Goal: Task Accomplishment & Management: Use online tool/utility

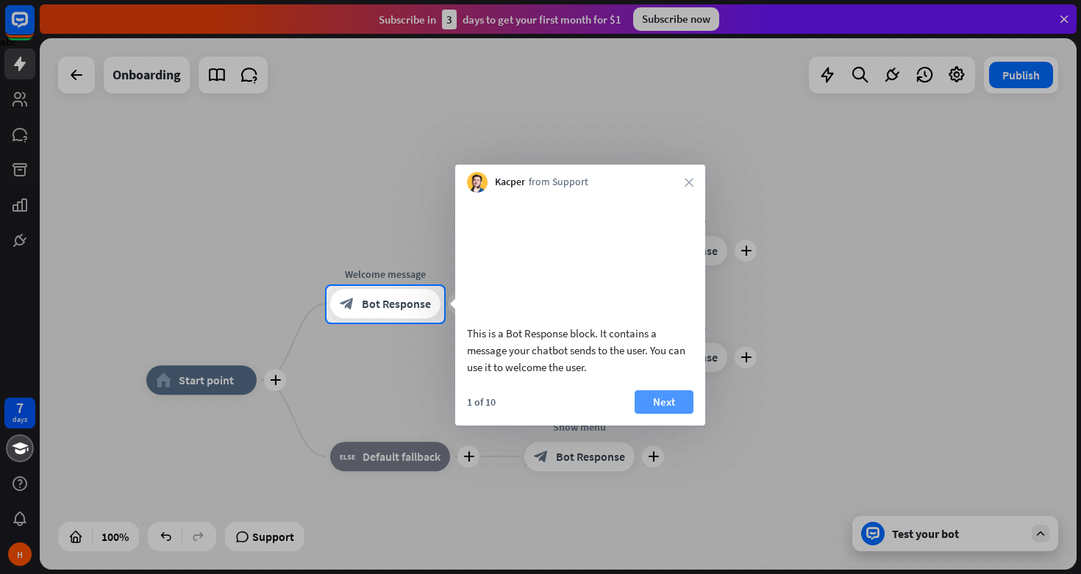
click at [659, 414] on button "Next" at bounding box center [664, 402] width 59 height 24
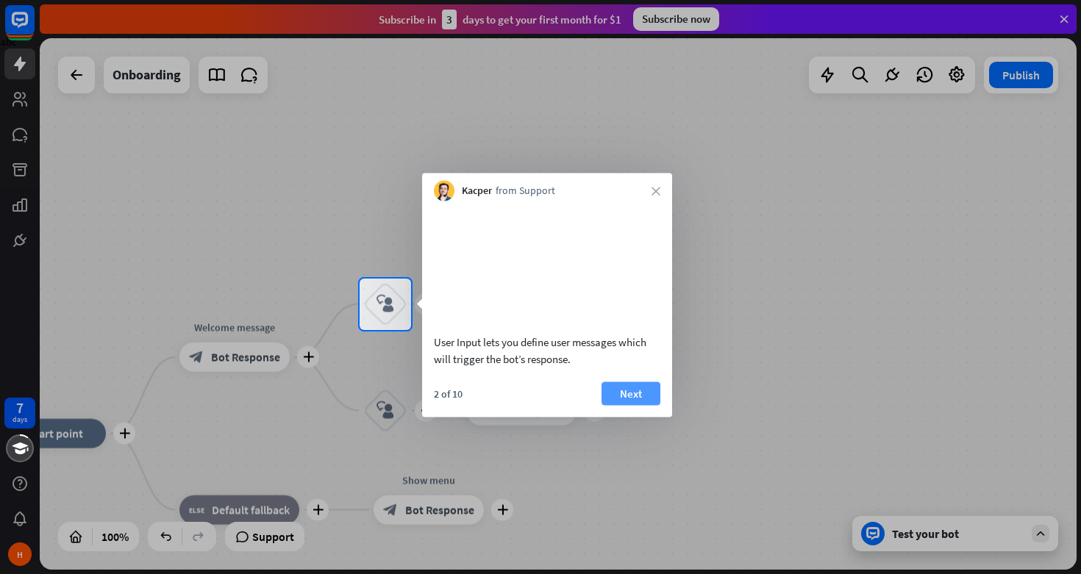
click at [655, 405] on button "Next" at bounding box center [630, 394] width 59 height 24
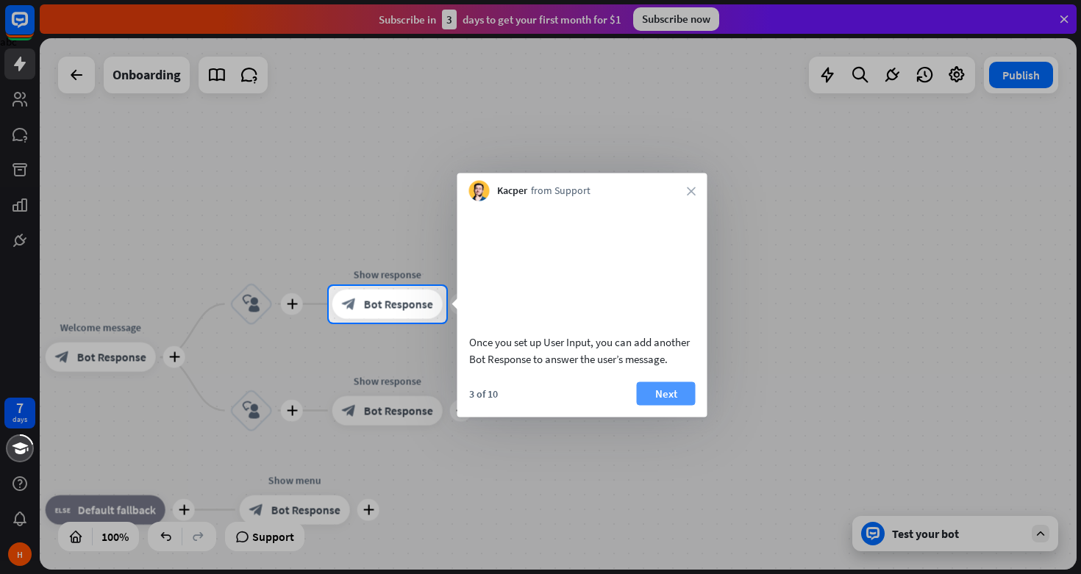
click at [659, 405] on button "Next" at bounding box center [666, 394] width 59 height 24
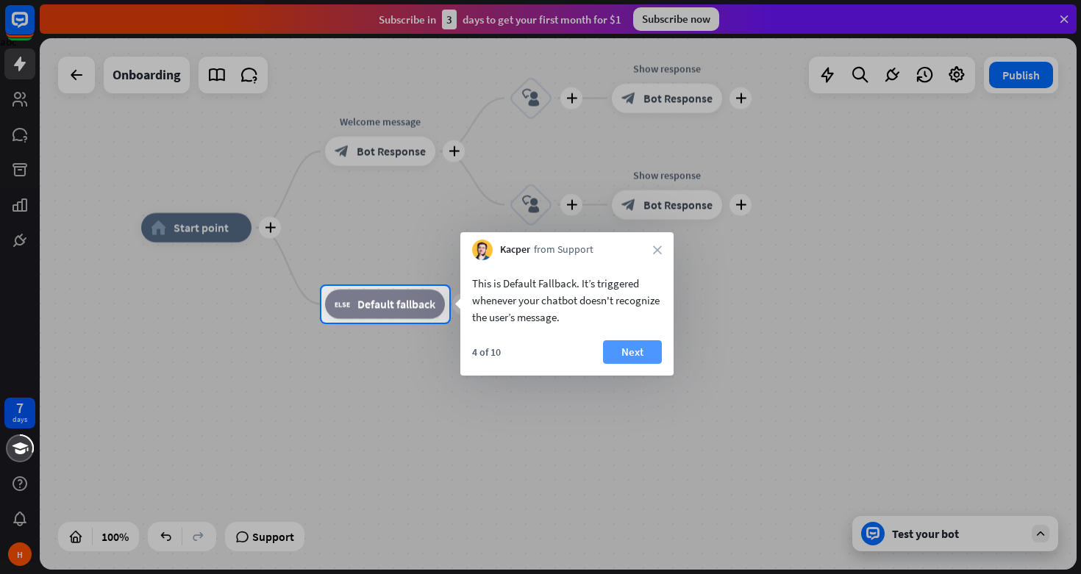
click at [643, 353] on button "Next" at bounding box center [632, 352] width 59 height 24
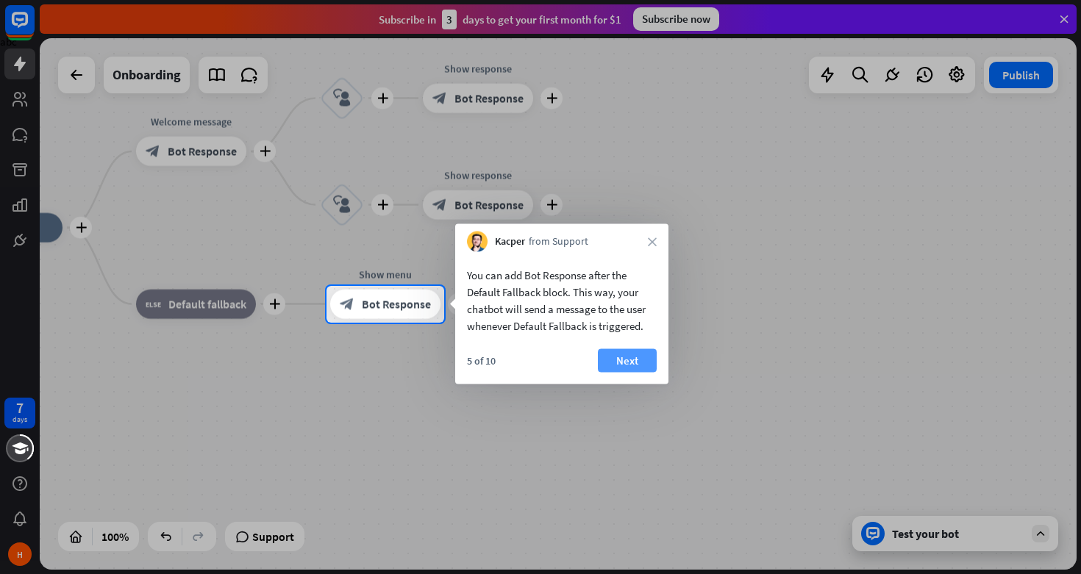
click at [635, 362] on button "Next" at bounding box center [627, 361] width 59 height 24
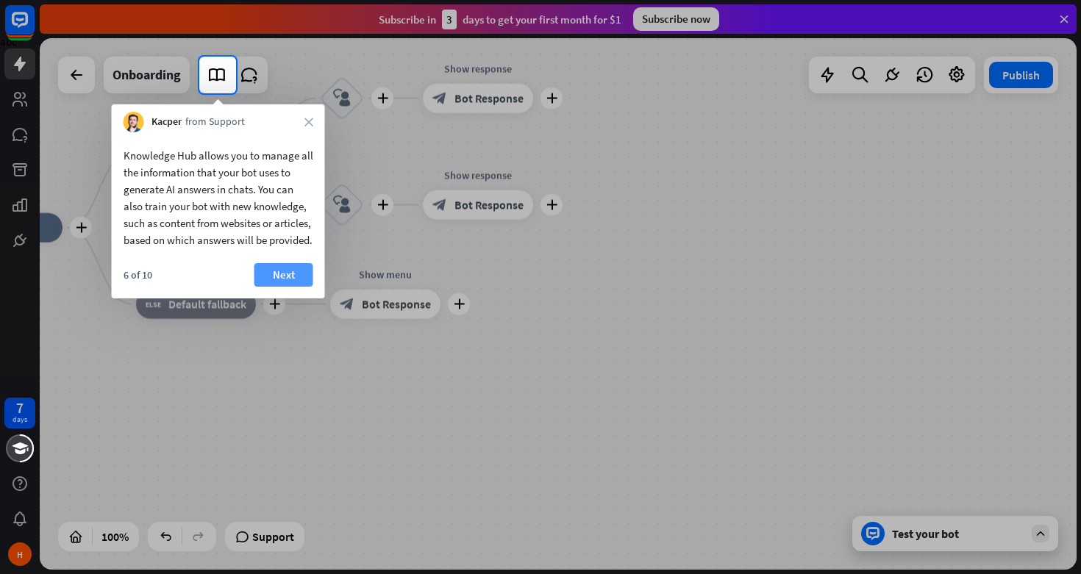
click at [285, 287] on button "Next" at bounding box center [283, 275] width 59 height 24
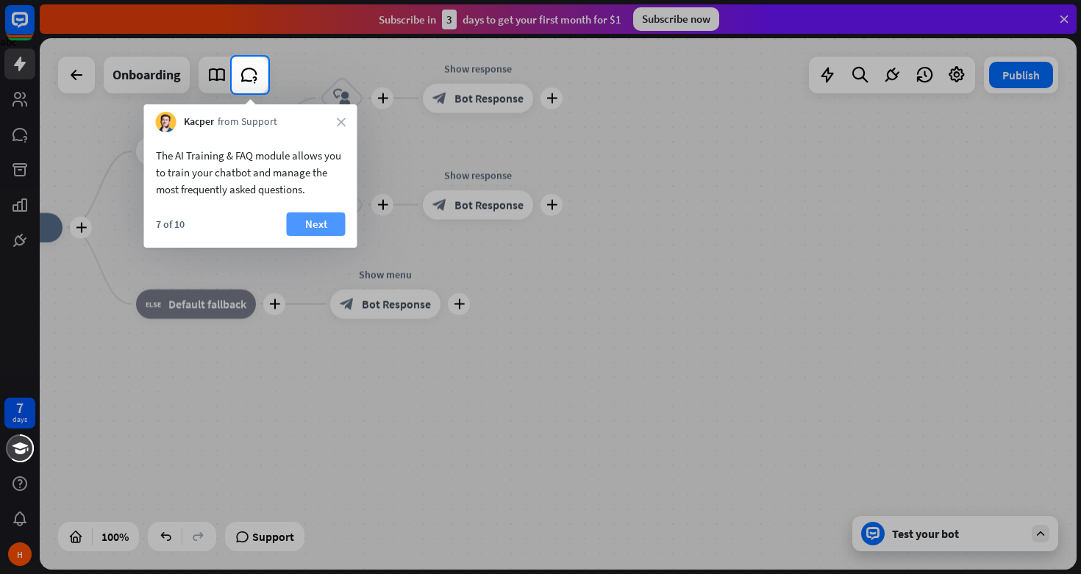
click at [321, 221] on button "Next" at bounding box center [316, 224] width 59 height 24
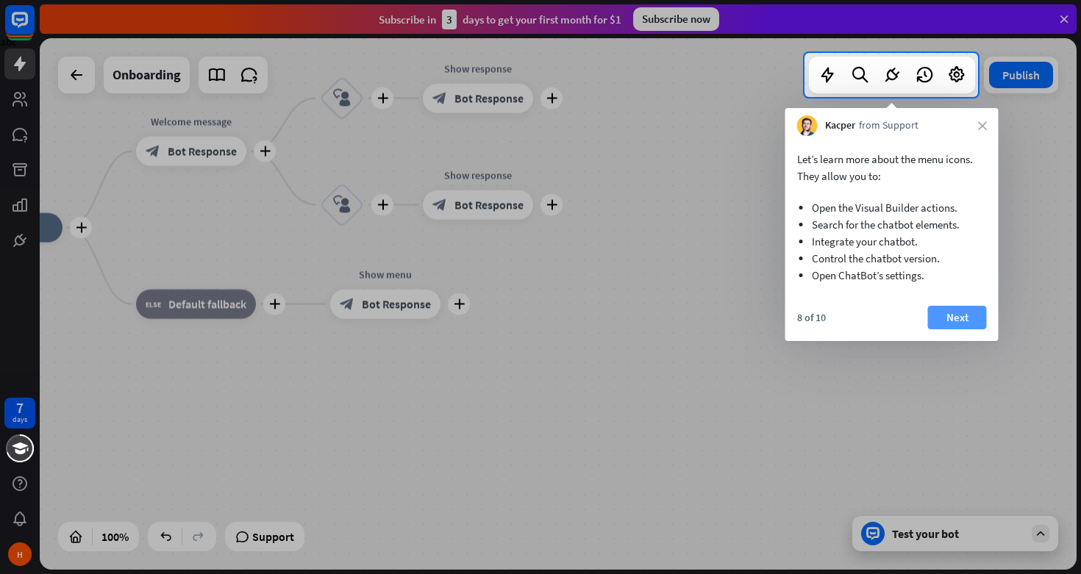
click at [959, 316] on button "Next" at bounding box center [957, 318] width 59 height 24
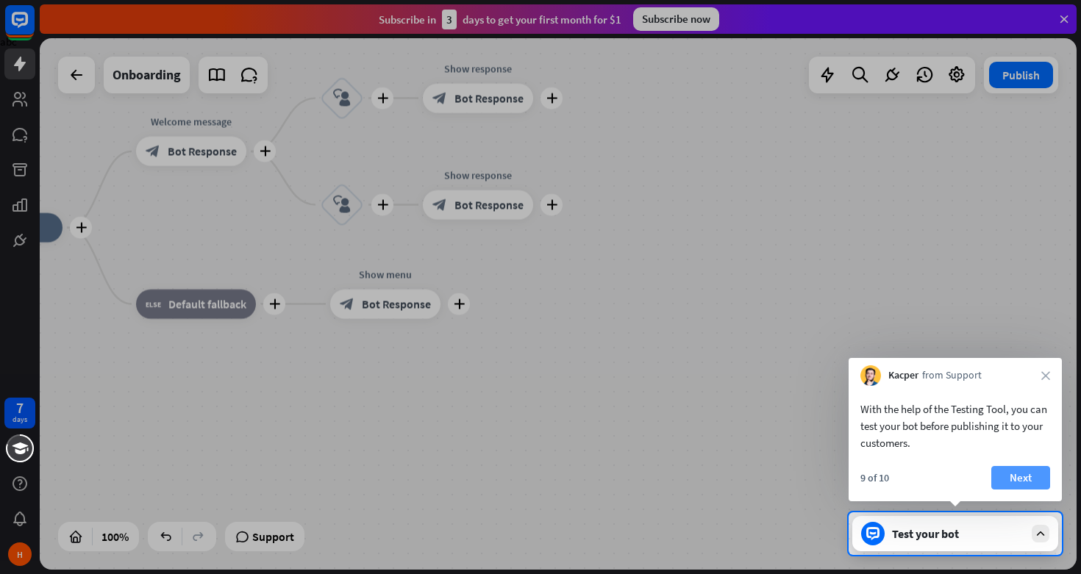
click at [1018, 479] on button "Next" at bounding box center [1020, 478] width 59 height 24
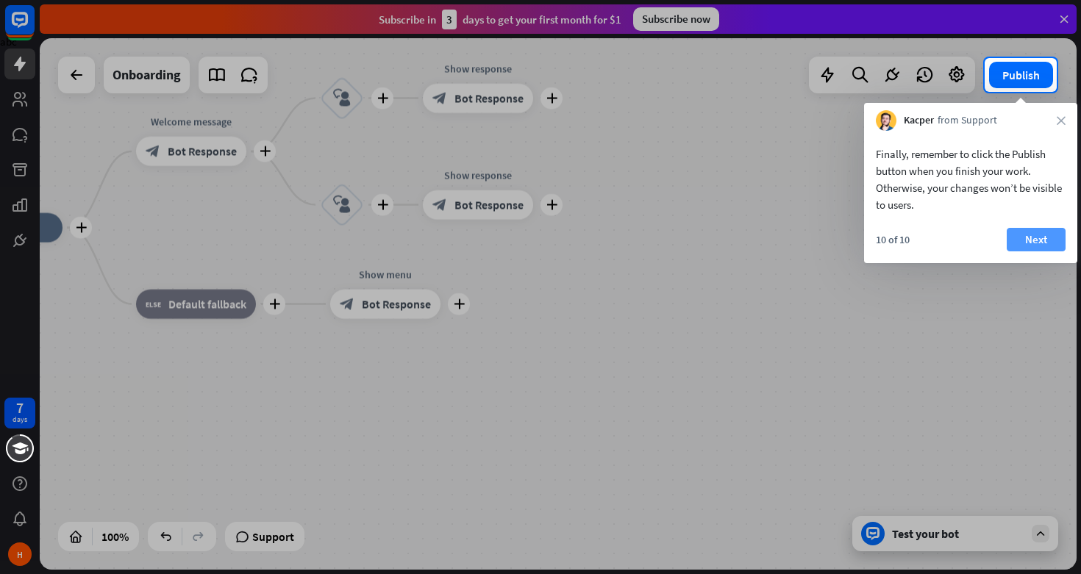
click at [1039, 242] on button "Next" at bounding box center [1036, 240] width 59 height 24
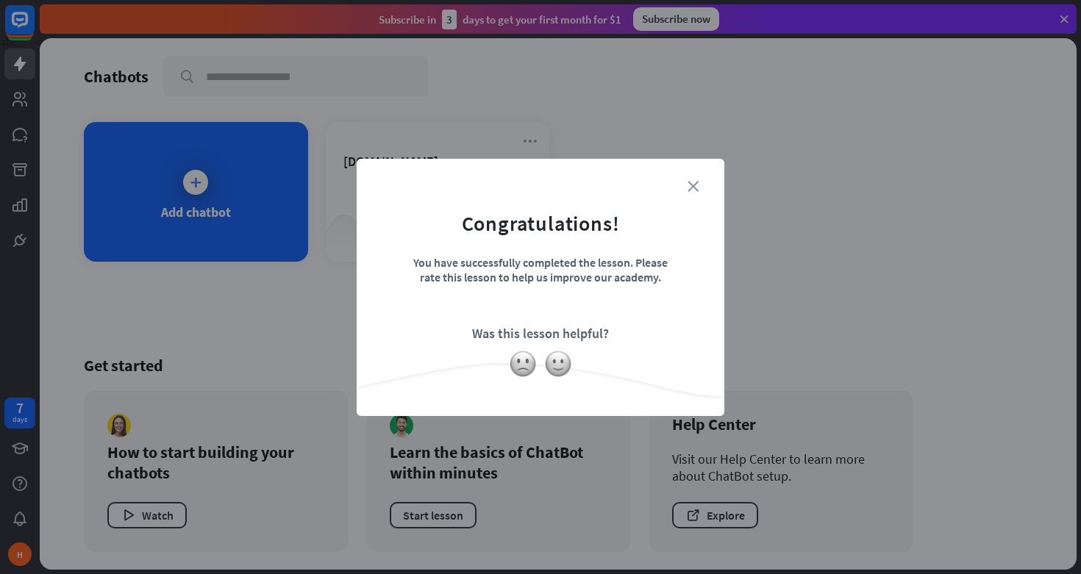
click at [692, 183] on icon "close" at bounding box center [692, 186] width 11 height 11
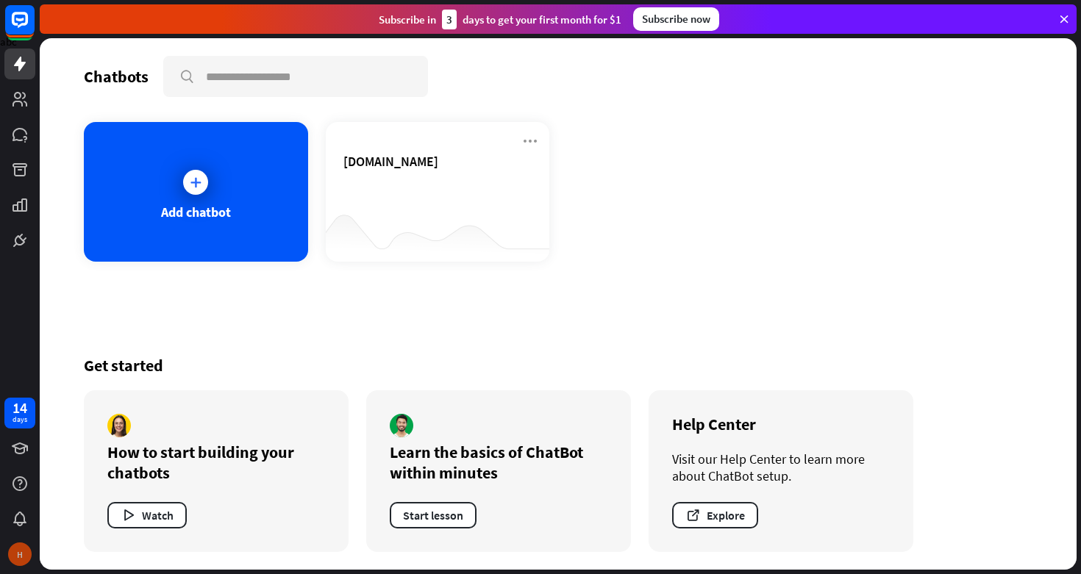
click at [25, 567] on div "H" at bounding box center [19, 554] width 31 height 31
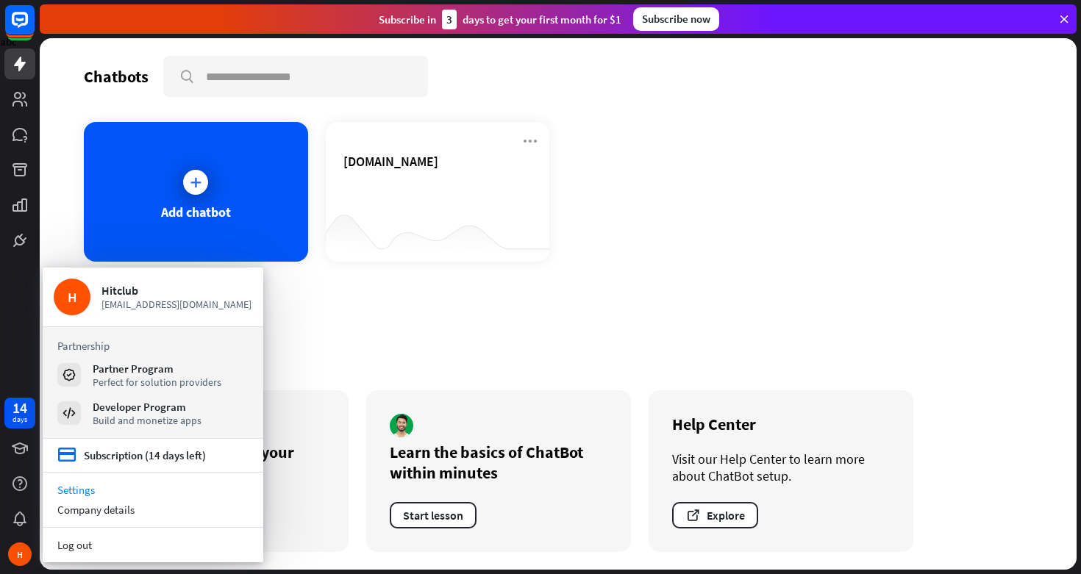
click at [90, 482] on link "Settings" at bounding box center [153, 490] width 221 height 20
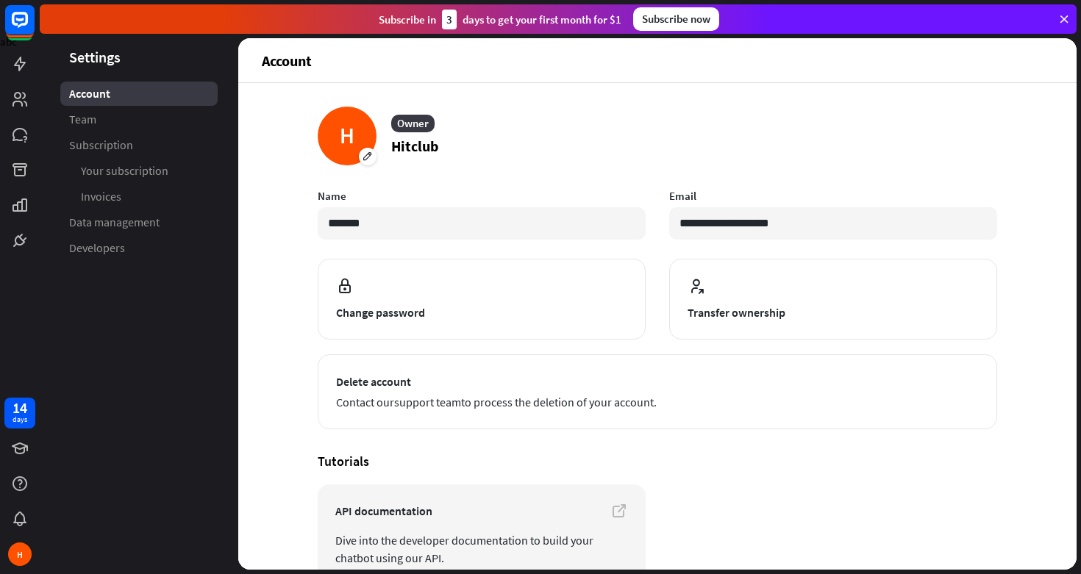
scroll to position [82, 0]
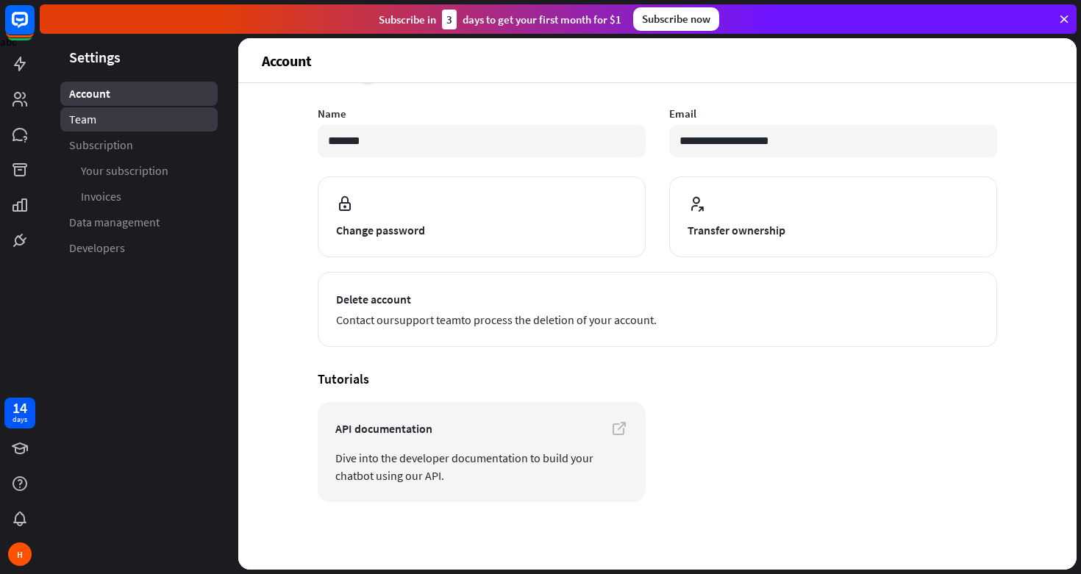
click at [128, 124] on link "Team" at bounding box center [138, 119] width 157 height 24
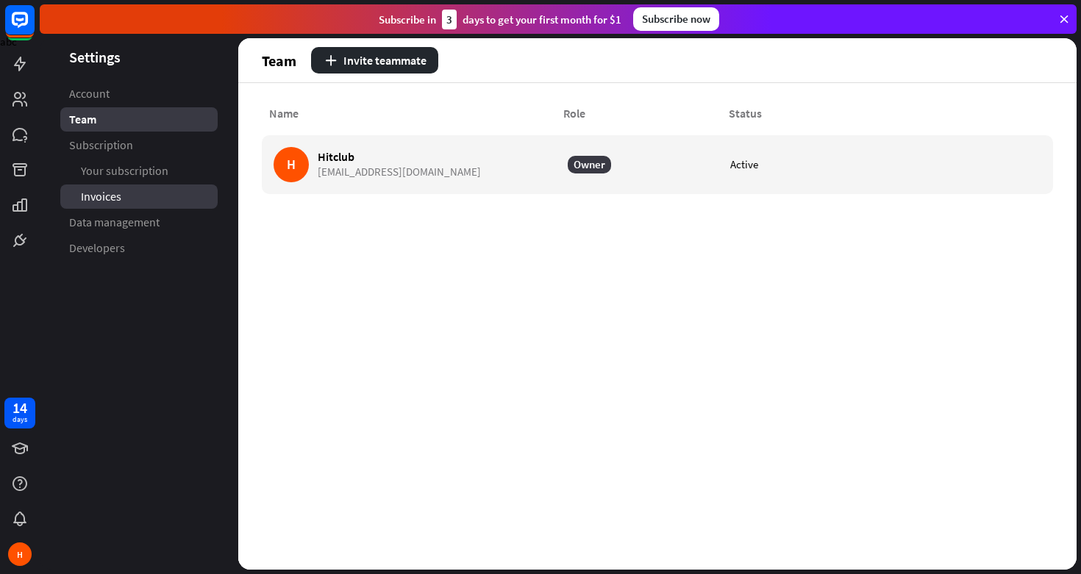
click at [121, 190] on link "Invoices" at bounding box center [138, 197] width 157 height 24
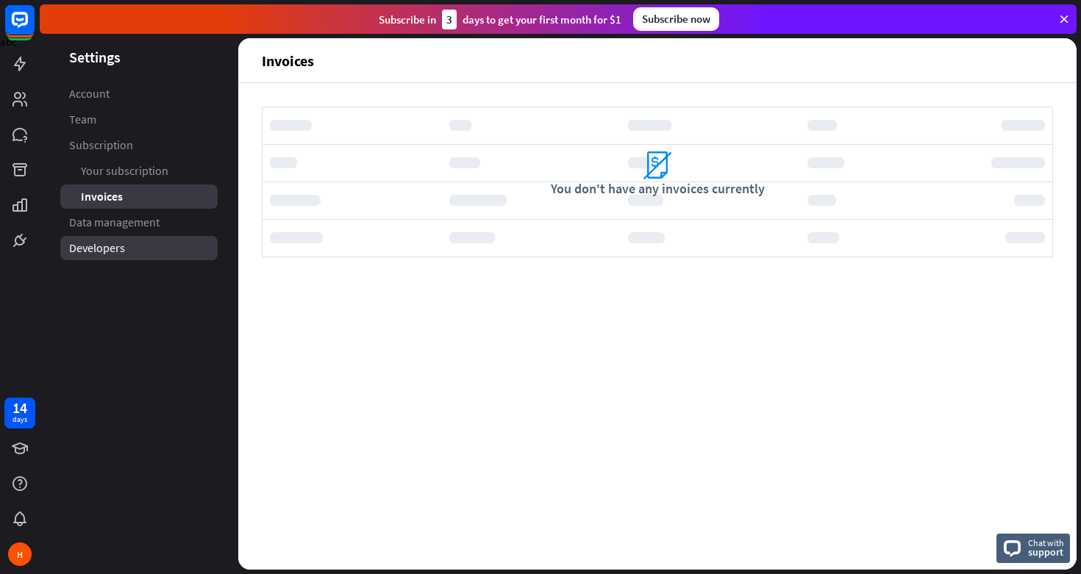
click at [116, 246] on span "Developers" at bounding box center [97, 247] width 56 height 15
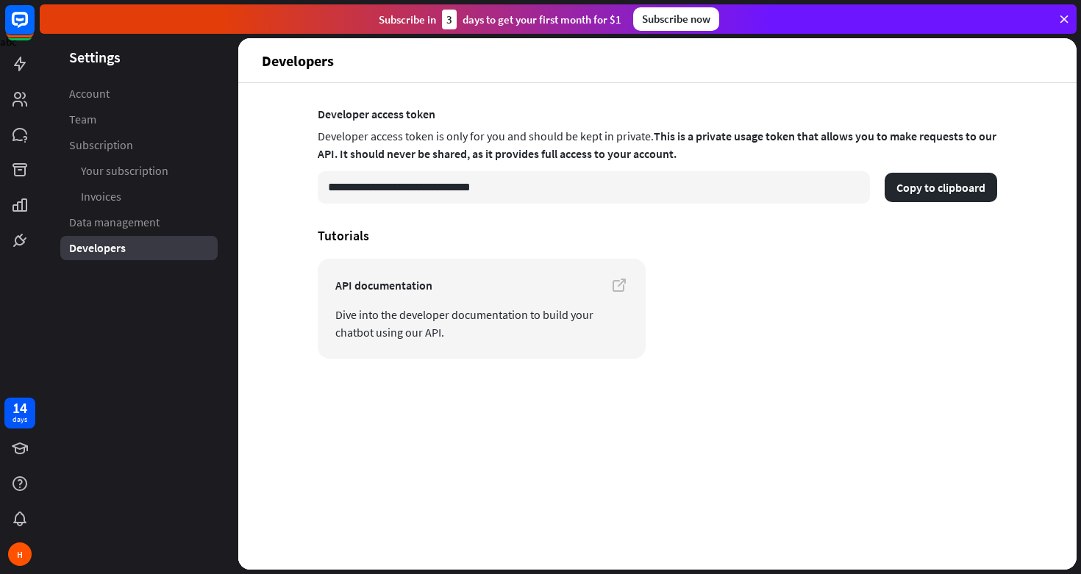
click at [1057, 19] on icon at bounding box center [1063, 18] width 13 height 13
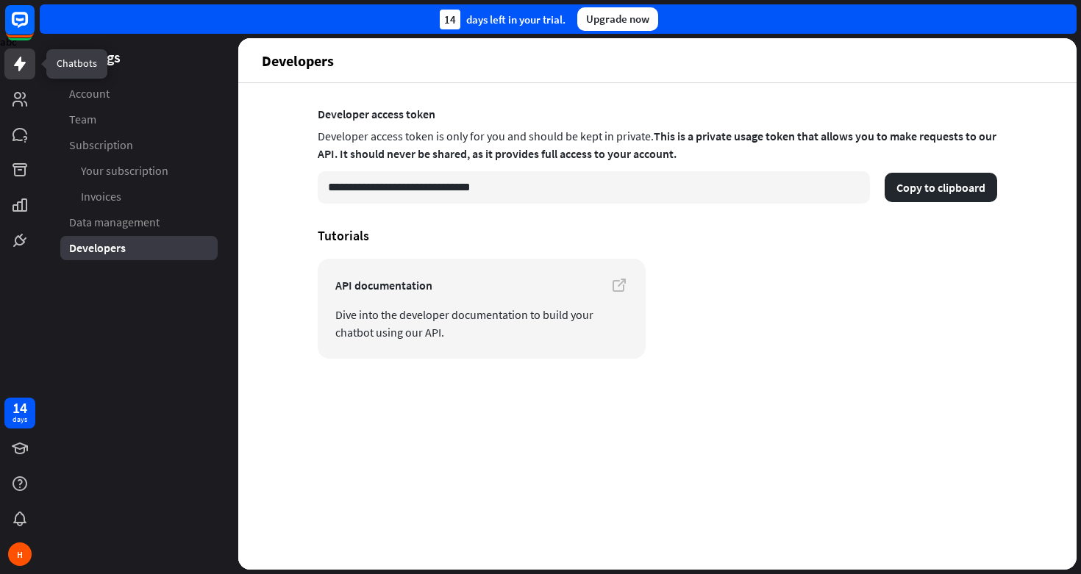
click at [18, 66] on icon at bounding box center [20, 64] width 12 height 15
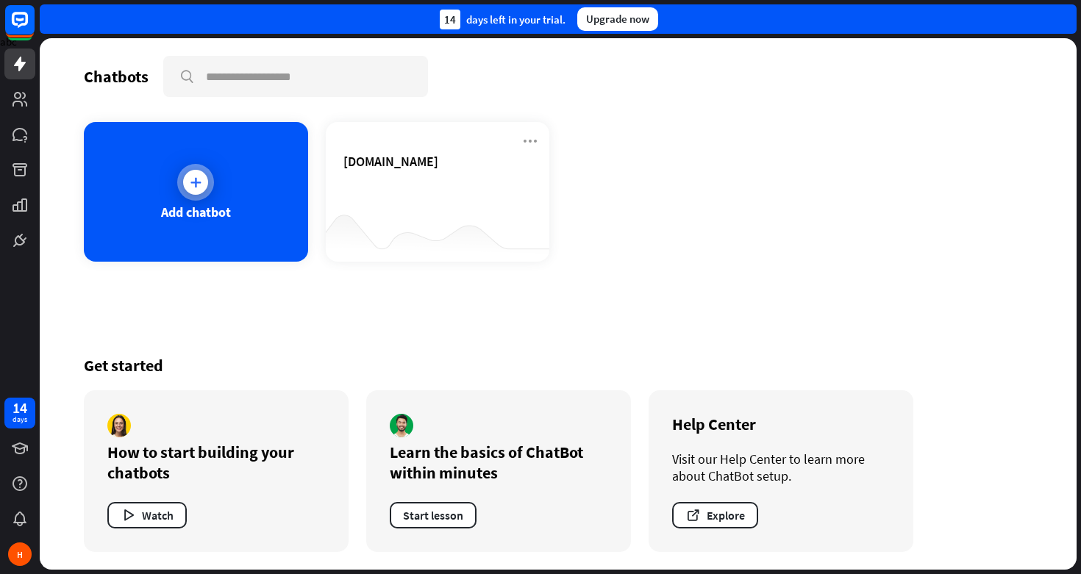
click at [200, 177] on icon at bounding box center [195, 182] width 15 height 15
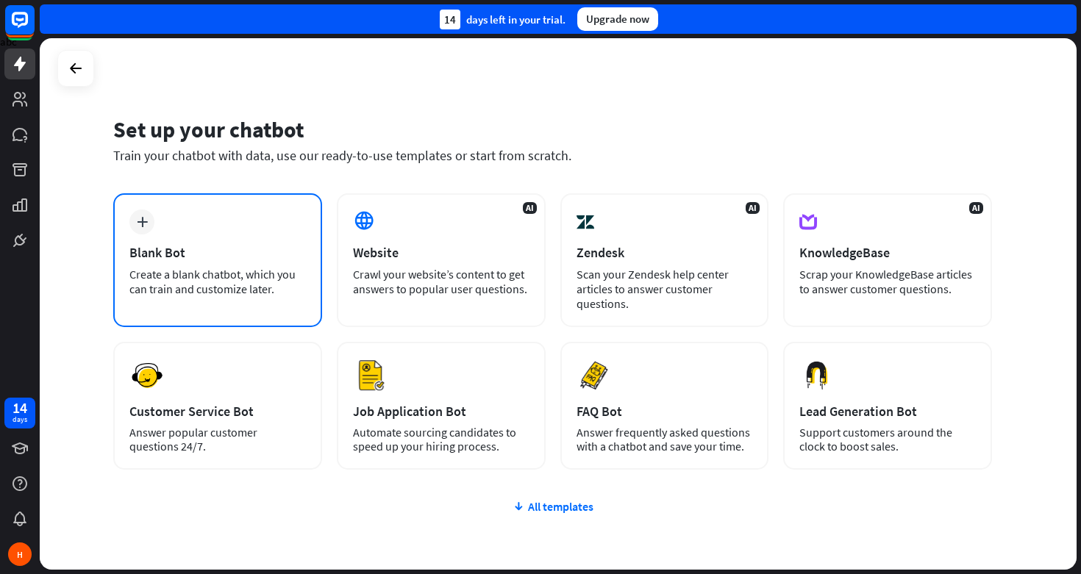
click at [233, 263] on div "plus Blank Bot Create a blank chatbot, which you can train and customize later." at bounding box center [217, 260] width 209 height 134
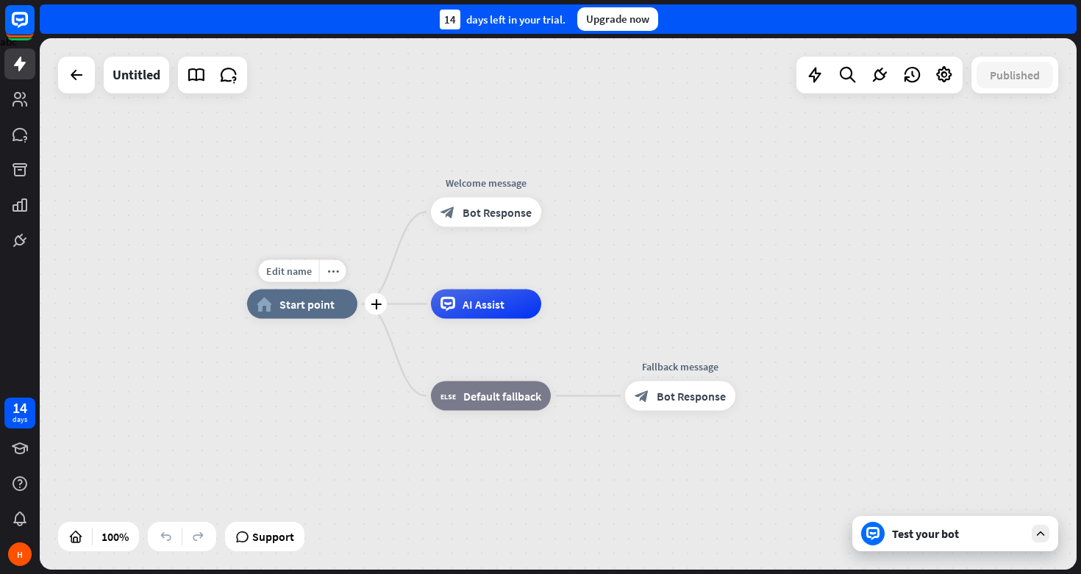
click at [307, 302] on span "Start point" at bounding box center [306, 304] width 55 height 15
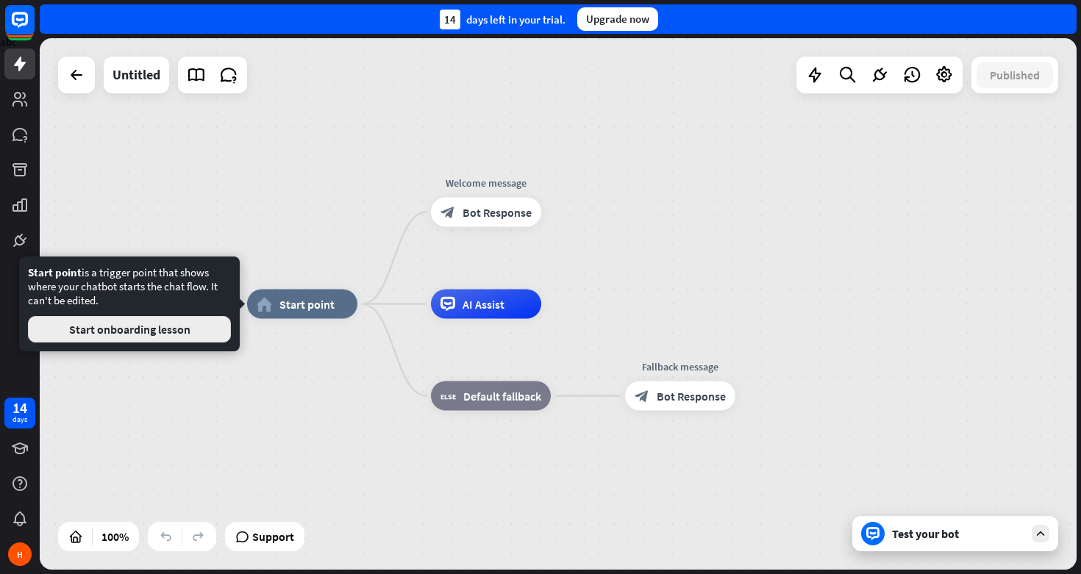
click at [109, 335] on button "Start onboarding lesson" at bounding box center [129, 329] width 203 height 26
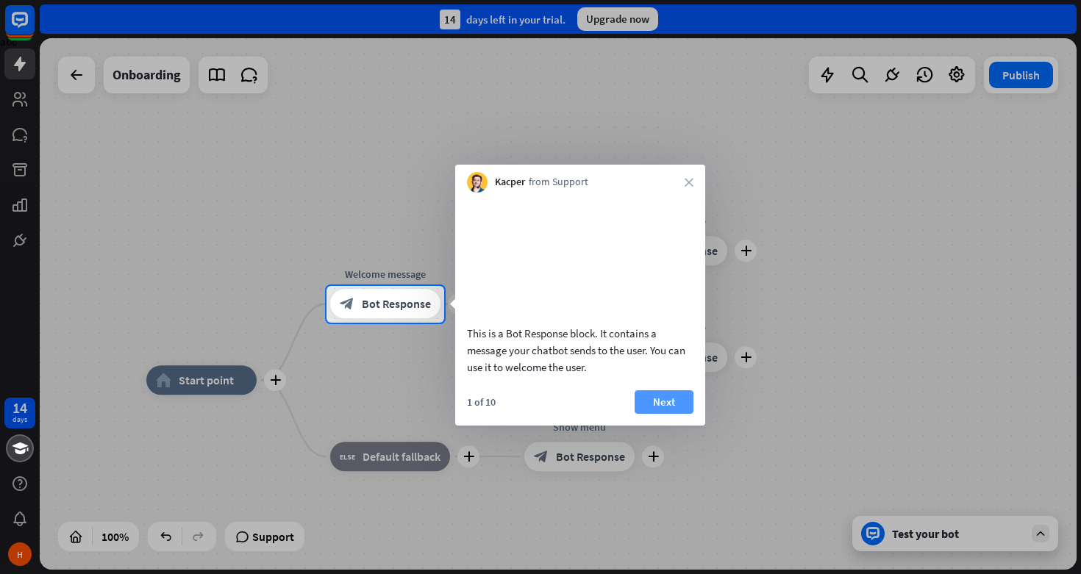
click at [680, 414] on button "Next" at bounding box center [664, 402] width 59 height 24
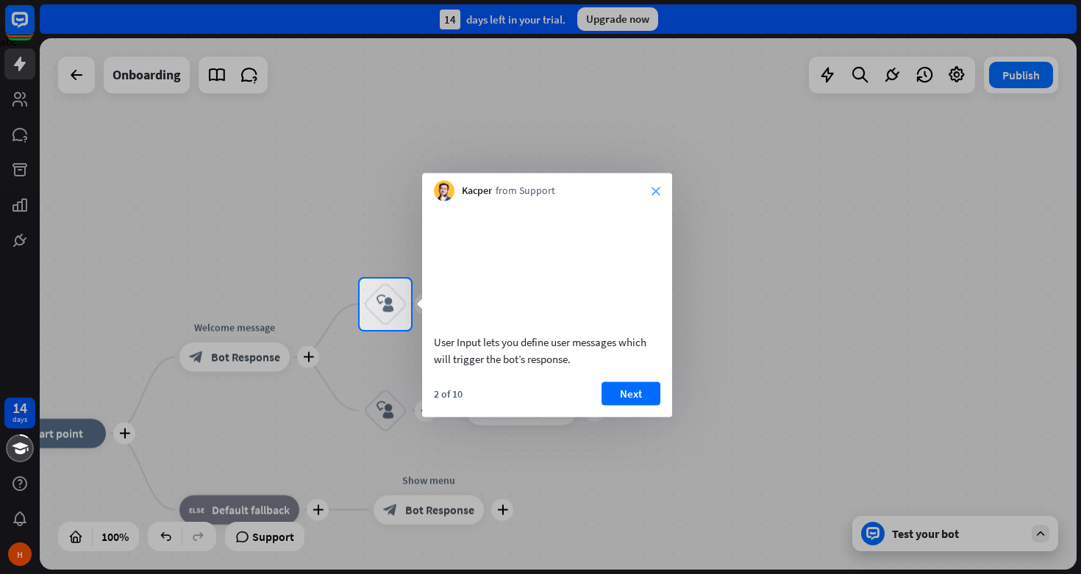
click at [657, 187] on icon "close" at bounding box center [655, 191] width 9 height 9
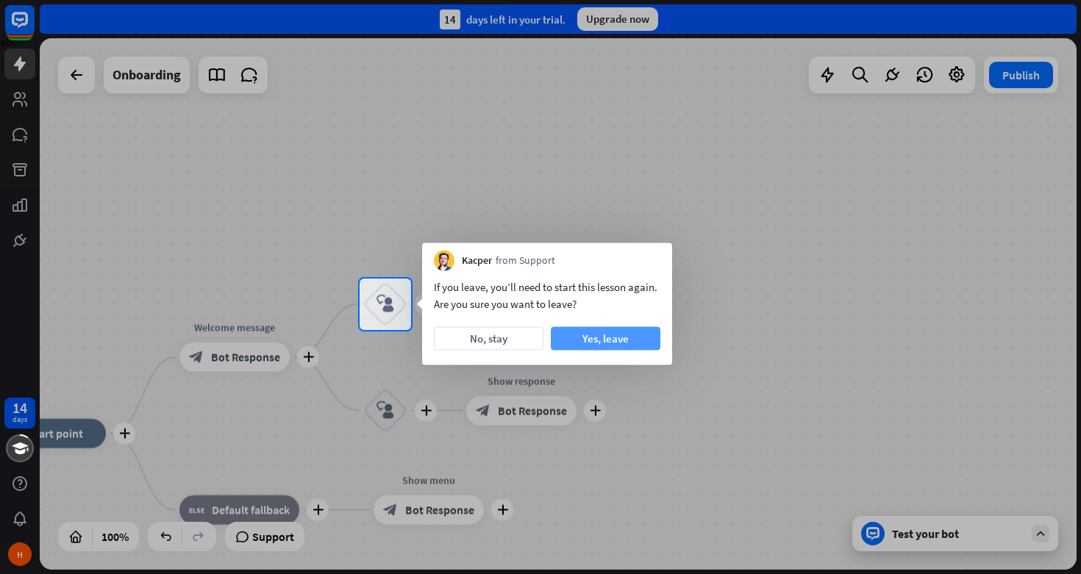
click at [615, 337] on button "Yes, leave" at bounding box center [606, 339] width 110 height 24
